Goal: Find contact information: Find contact information

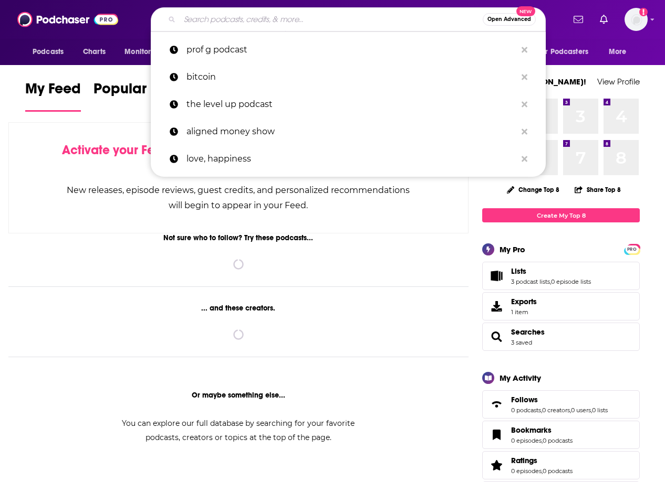
click at [361, 19] on input "Search podcasts, credits, & more..." at bounding box center [331, 19] width 303 height 17
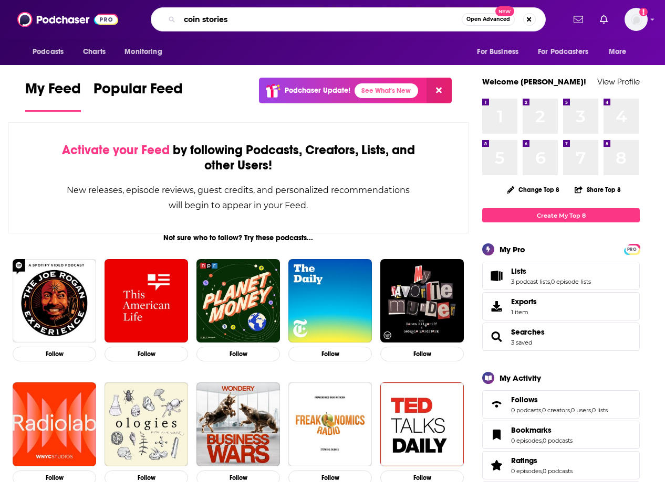
type input "coin stories"
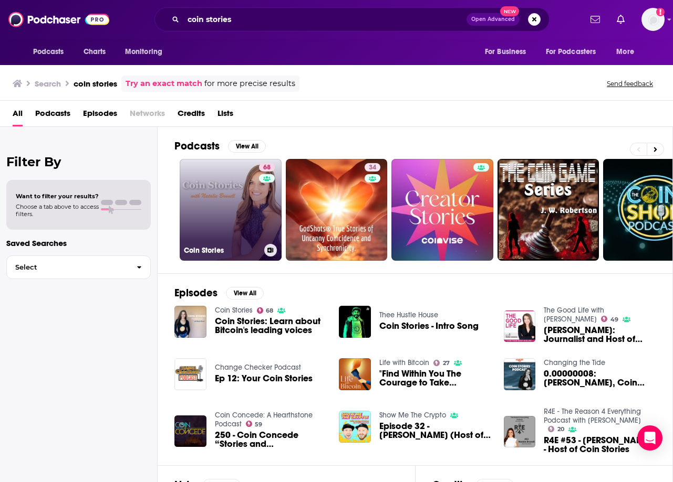
click at [253, 223] on link "68 Coin Stories" at bounding box center [231, 210] width 102 height 102
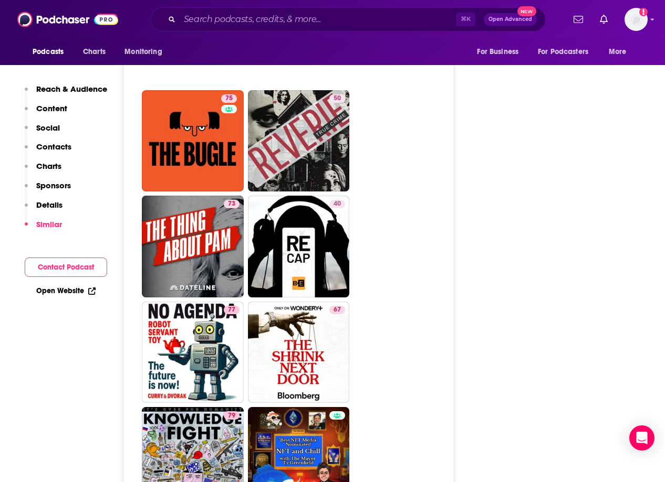
scroll to position [3810, 0]
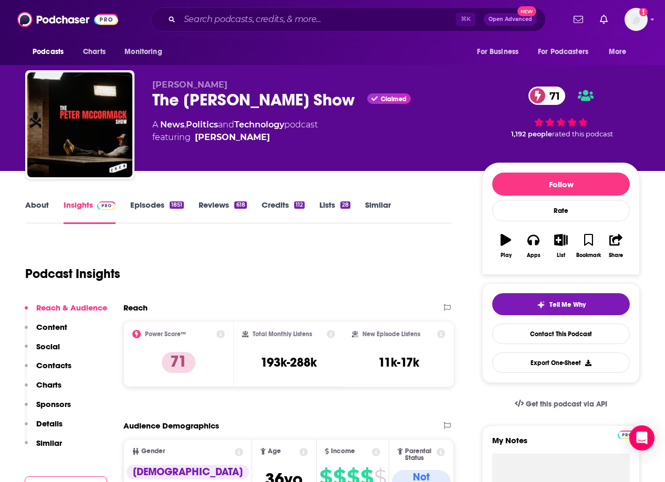
click at [34, 207] on link "About" at bounding box center [37, 212] width 24 height 24
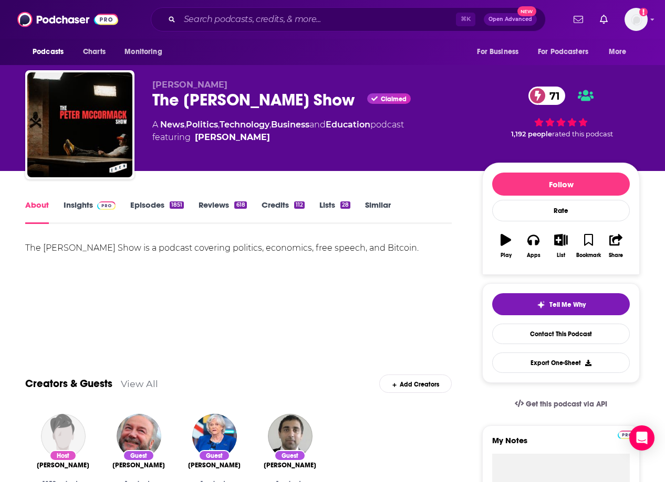
click at [76, 208] on link "Insights" at bounding box center [90, 212] width 52 height 24
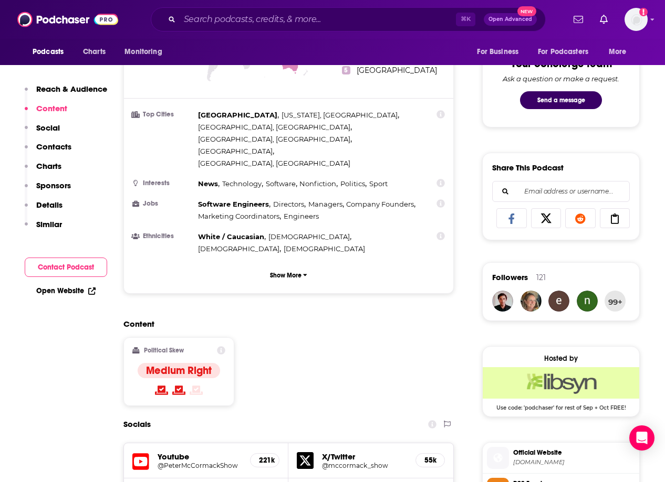
scroll to position [942, 0]
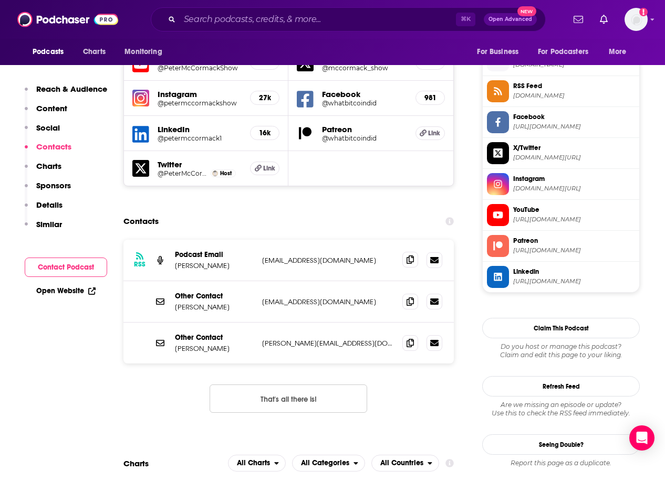
click at [409, 252] on span at bounding box center [410, 260] width 16 height 16
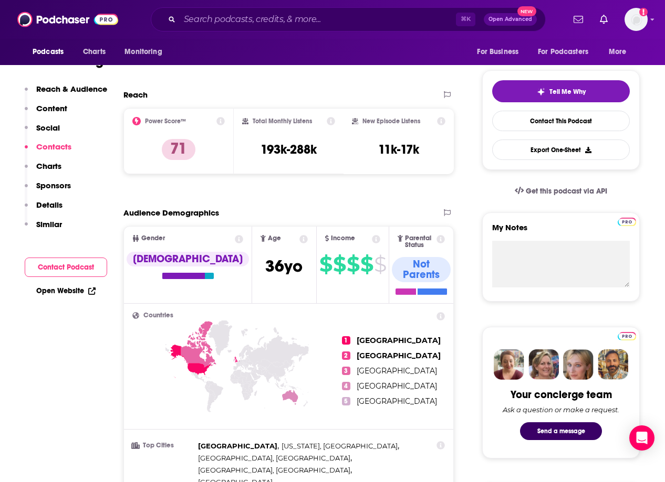
scroll to position [0, 0]
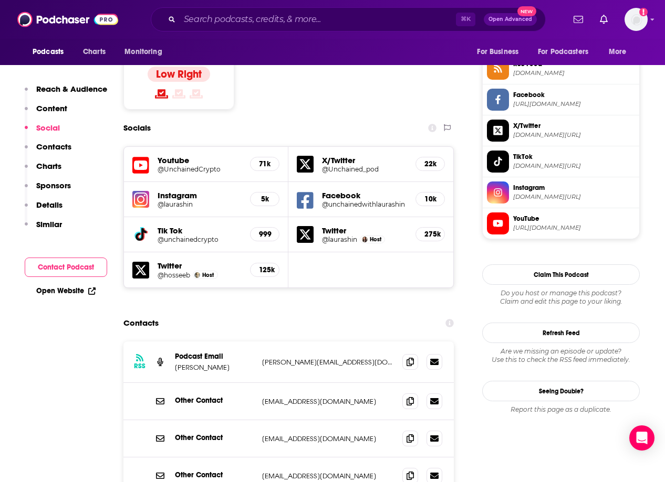
scroll to position [908, 0]
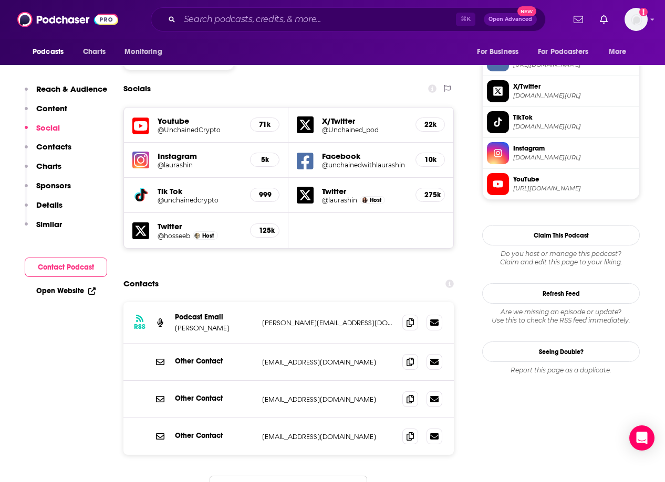
click at [401, 302] on div "RSS Podcast Email Laura Shin laura@laurashin.com laura@laurashin.com" at bounding box center [288, 322] width 330 height 41
click at [411, 318] on icon at bounding box center [409, 322] width 7 height 8
click at [406, 428] on span at bounding box center [410, 436] width 16 height 16
click at [407, 432] on icon at bounding box center [409, 436] width 7 height 8
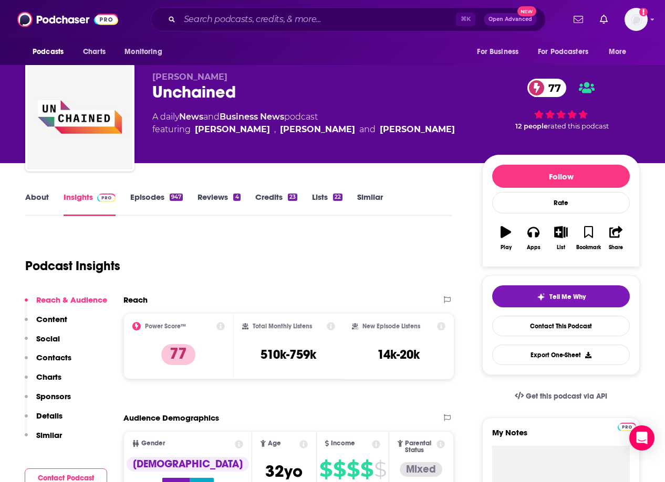
scroll to position [0, 0]
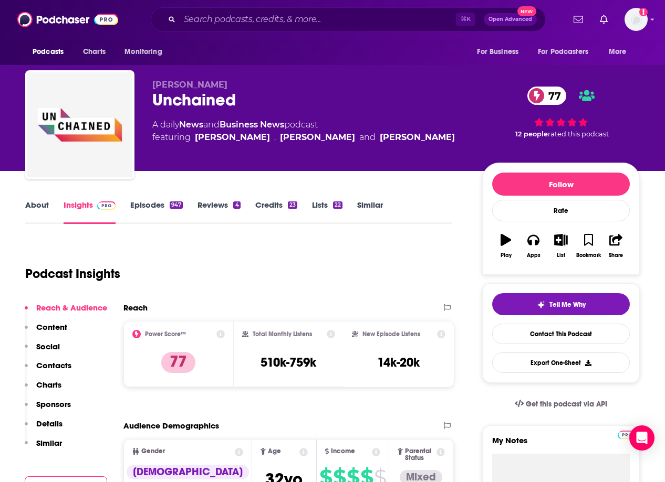
click at [39, 209] on link "About" at bounding box center [37, 212] width 24 height 24
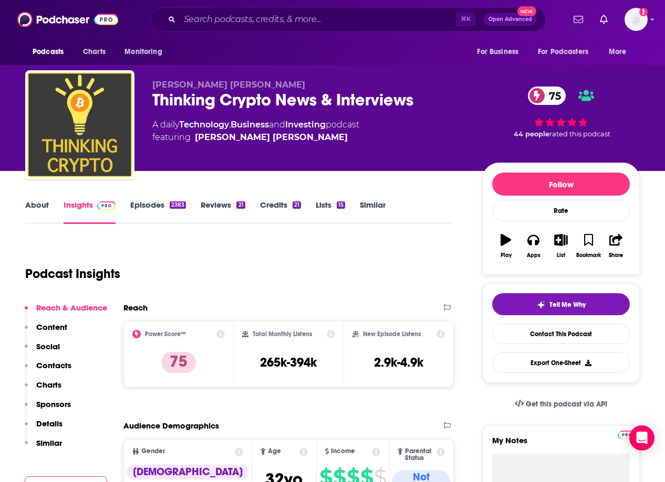
click at [28, 206] on link "About" at bounding box center [37, 212] width 24 height 24
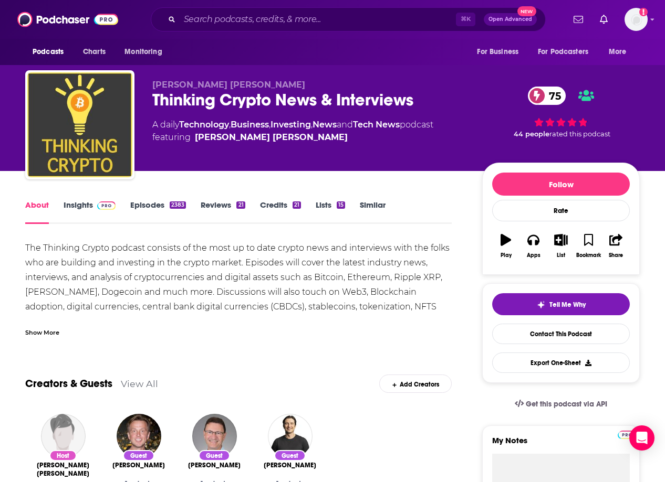
click at [81, 204] on link "Insights" at bounding box center [90, 212] width 52 height 24
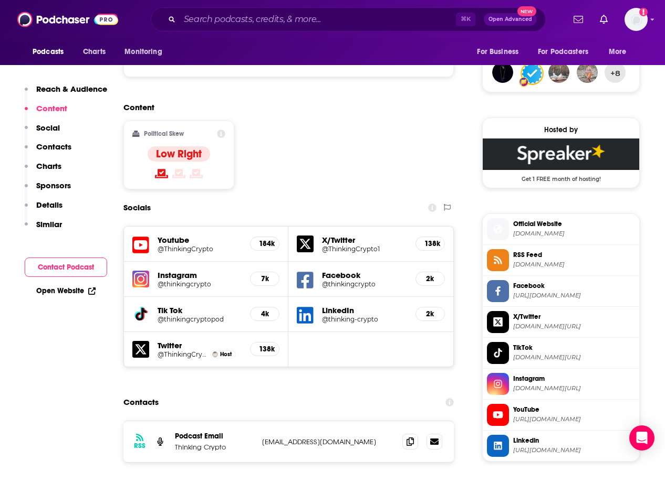
scroll to position [833, 0]
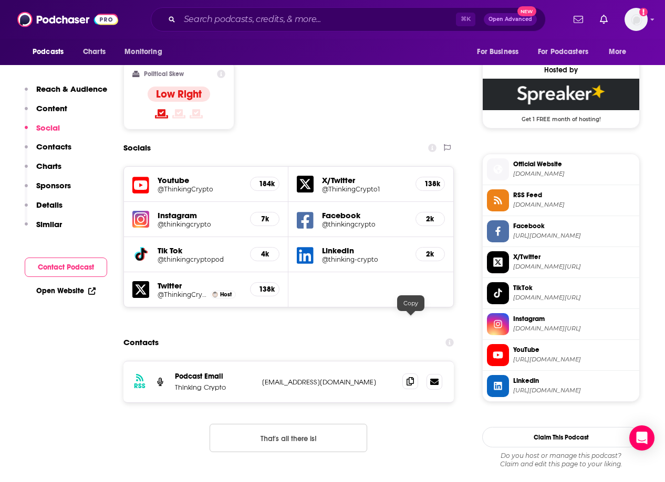
click at [406, 374] on span at bounding box center [410, 382] width 16 height 16
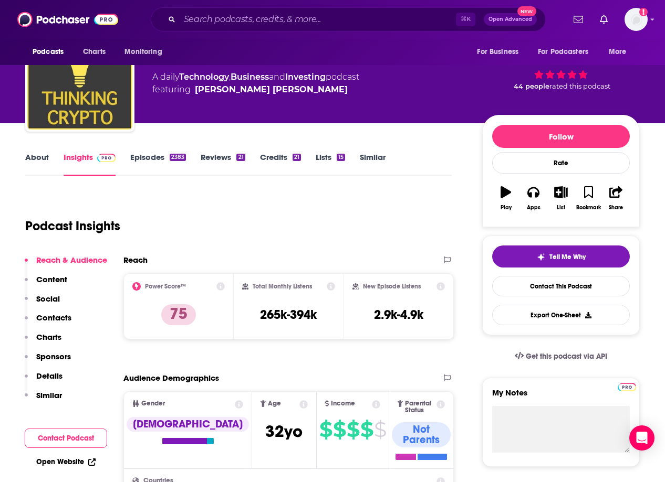
scroll to position [0, 0]
